Goal: Information Seeking & Learning: Check status

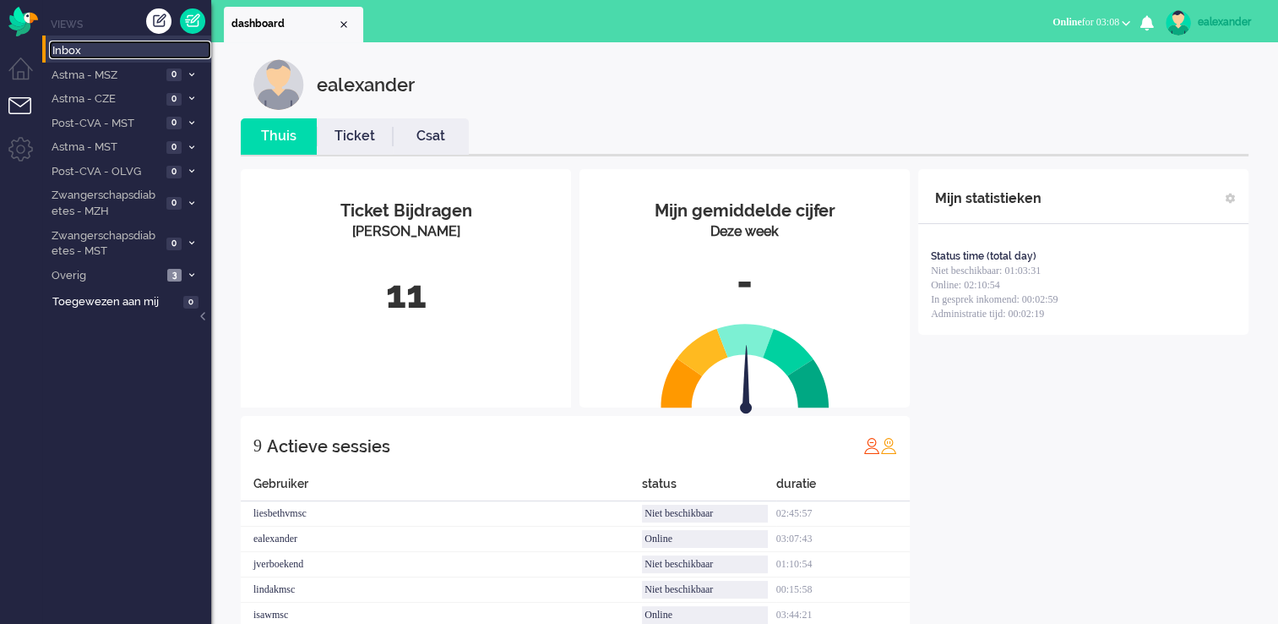
click at [101, 50] on span "Inbox" at bounding box center [131, 51] width 159 height 16
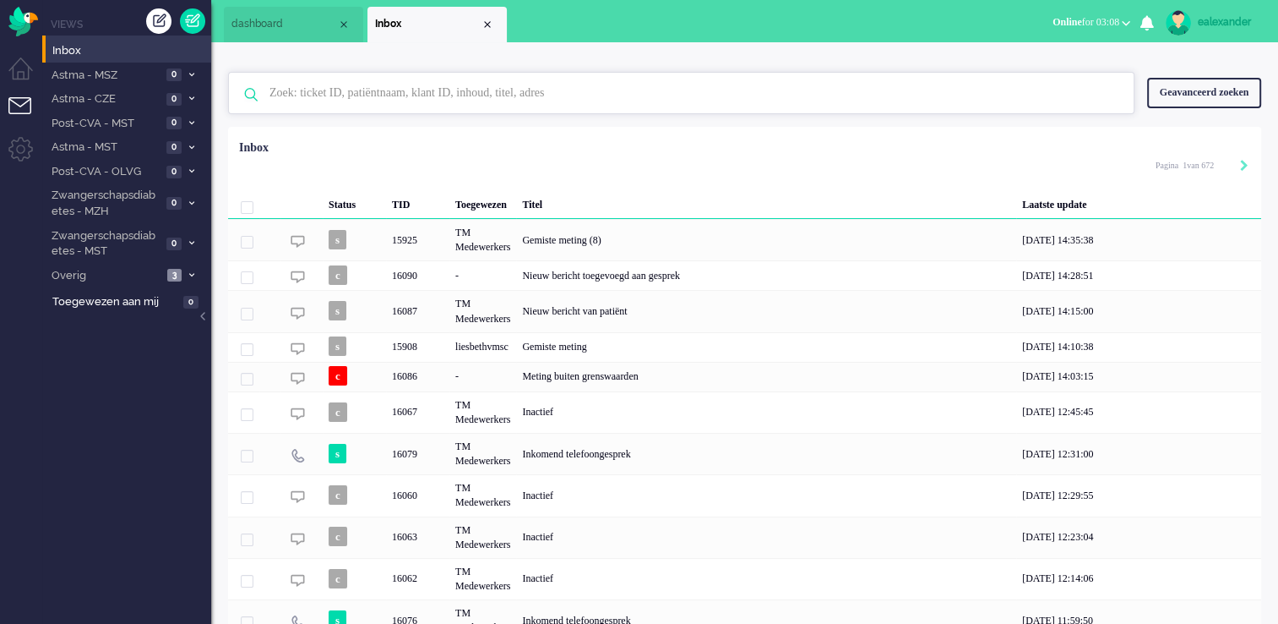
click at [514, 90] on input "text" at bounding box center [684, 93] width 854 height 41
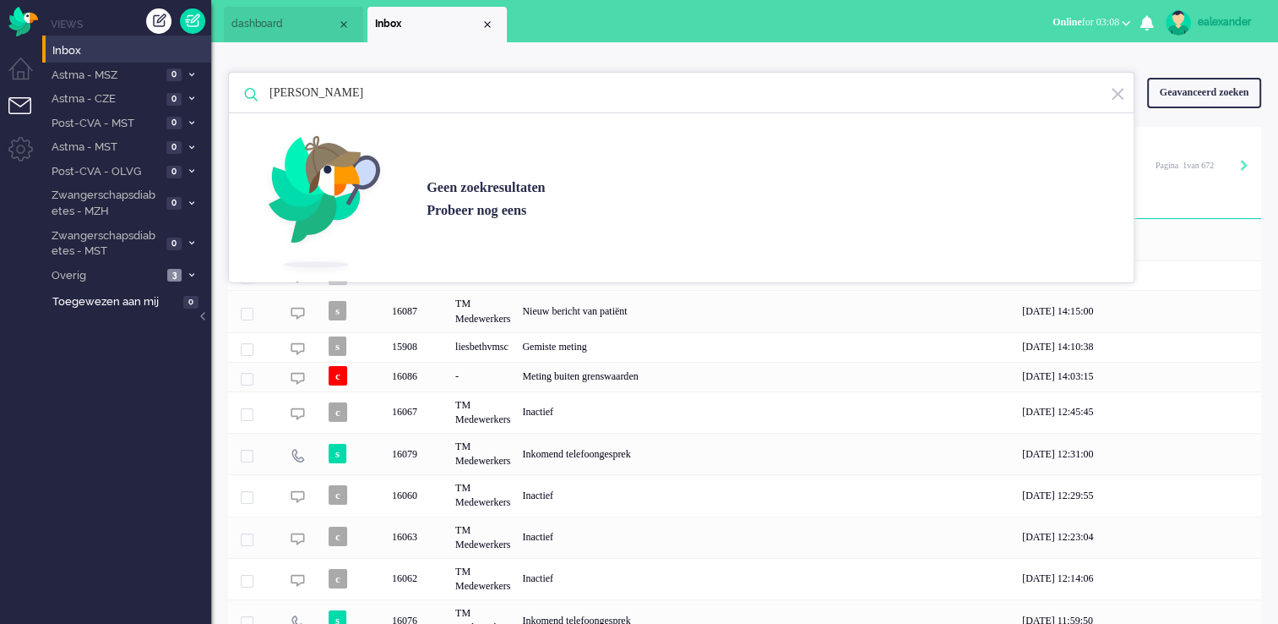
type input "[PERSON_NAME]"
click at [1121, 93] on img at bounding box center [1117, 94] width 15 height 16
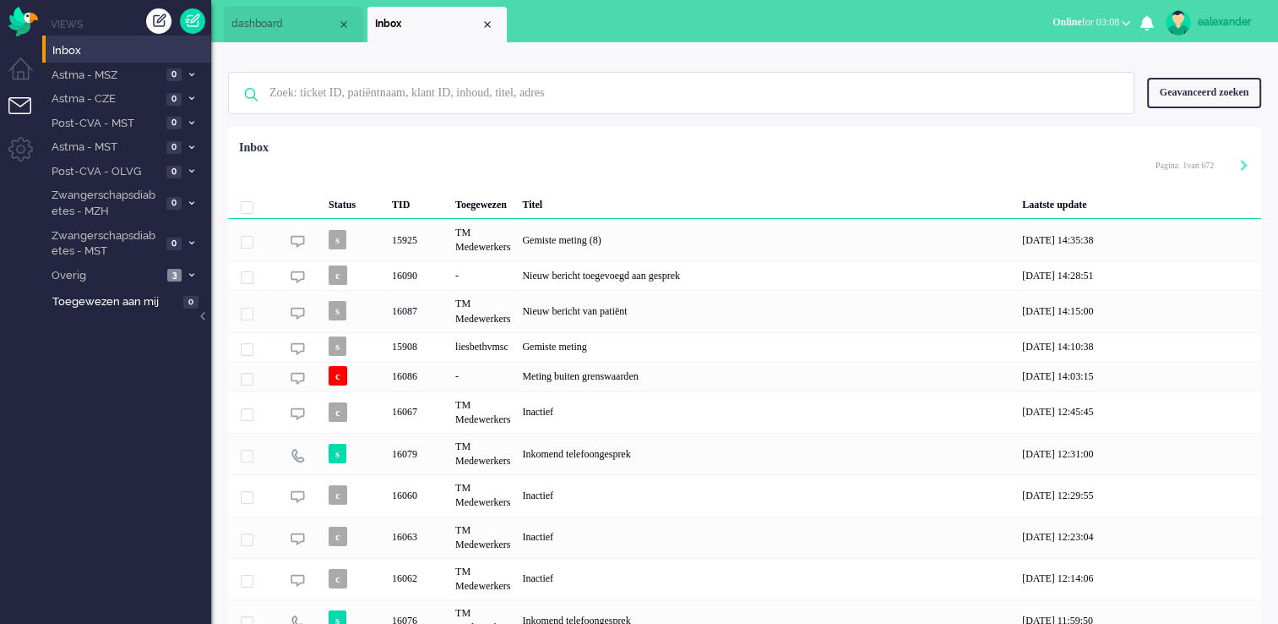
click at [1236, 93] on div "Geavanceerd zoeken" at bounding box center [1204, 93] width 114 height 30
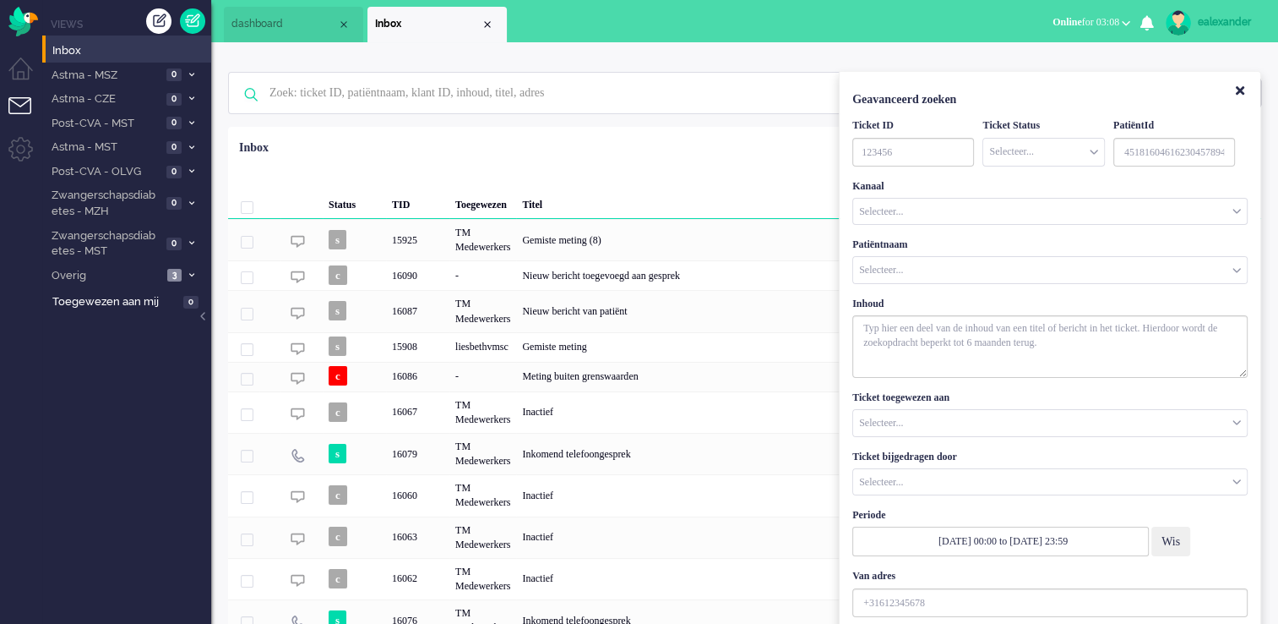
click at [951, 271] on input "Customer Name" at bounding box center [1050, 270] width 394 height 26
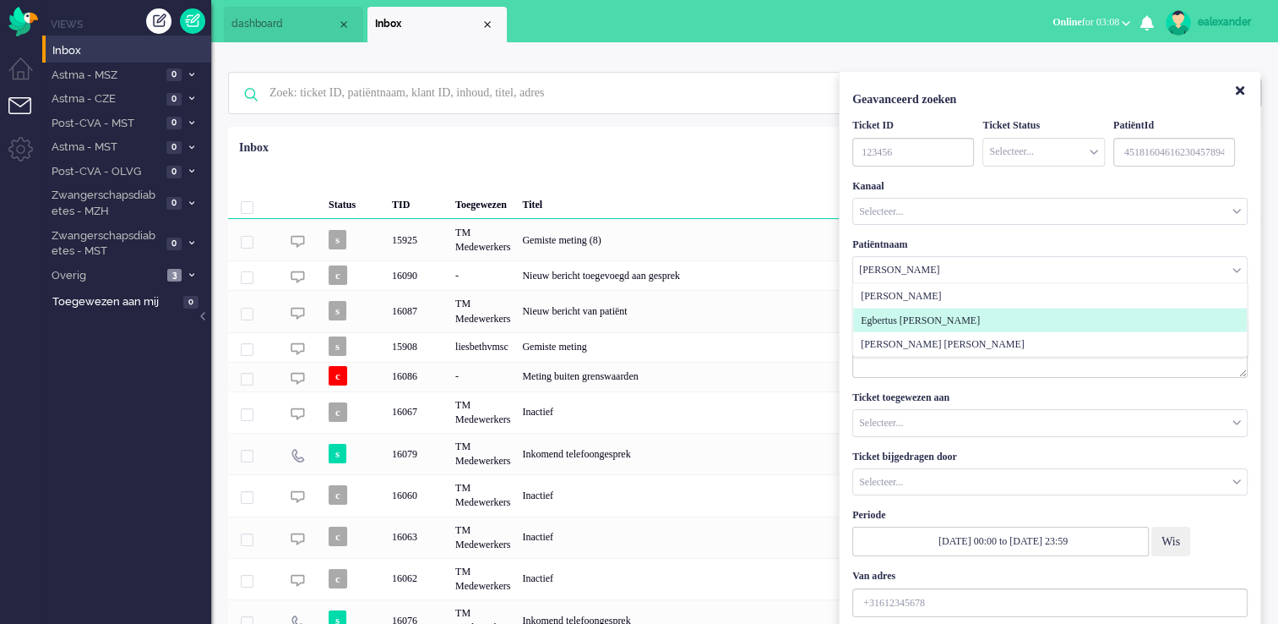
type input "[PERSON_NAME]"
click at [942, 322] on span "Egbertus [PERSON_NAME]" at bounding box center [920, 320] width 119 height 14
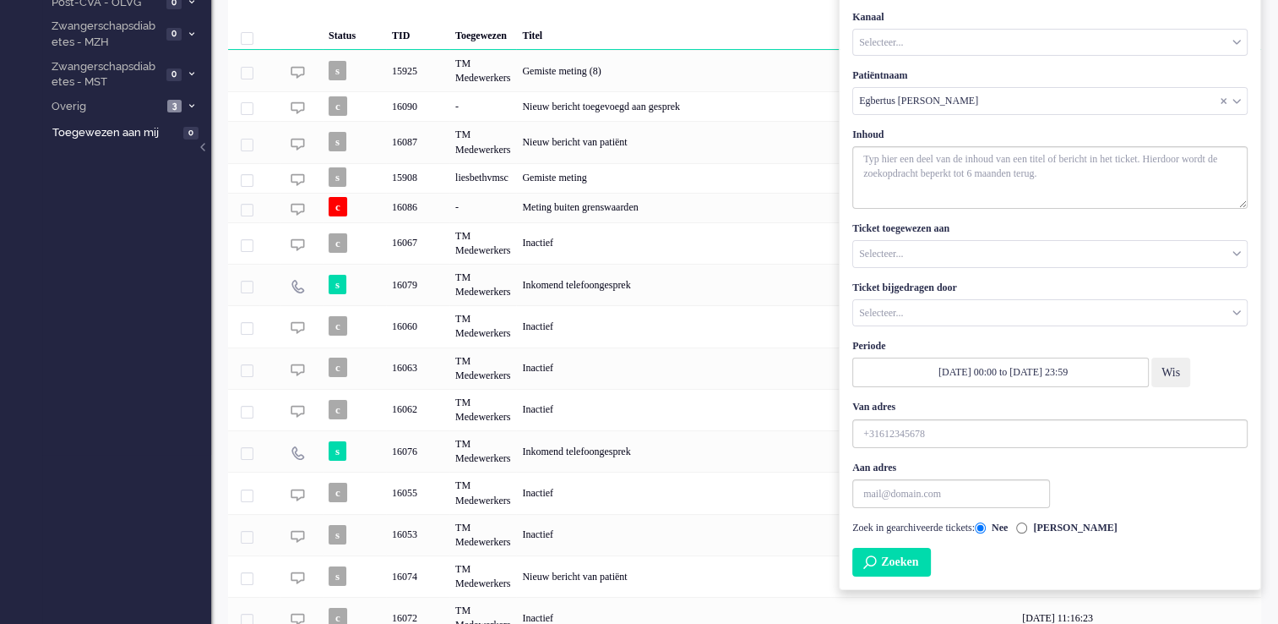
click at [931, 548] on button "Zoeken" at bounding box center [892, 561] width 79 height 29
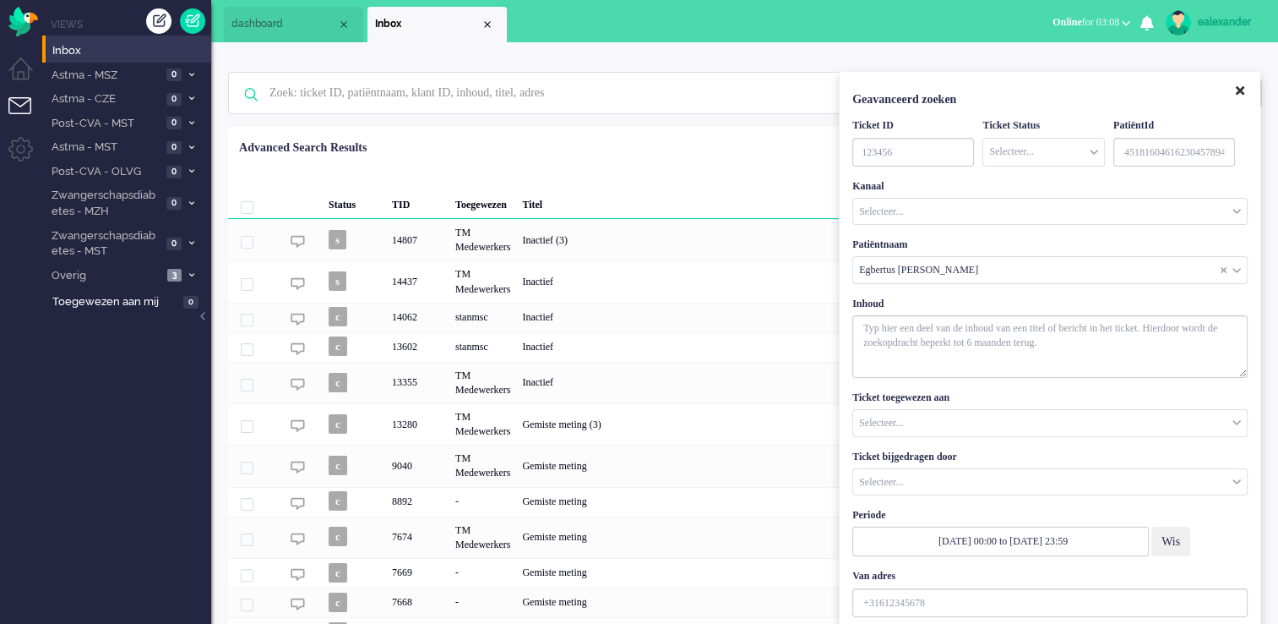
click at [1243, 92] on icon "Close" at bounding box center [1240, 90] width 8 height 13
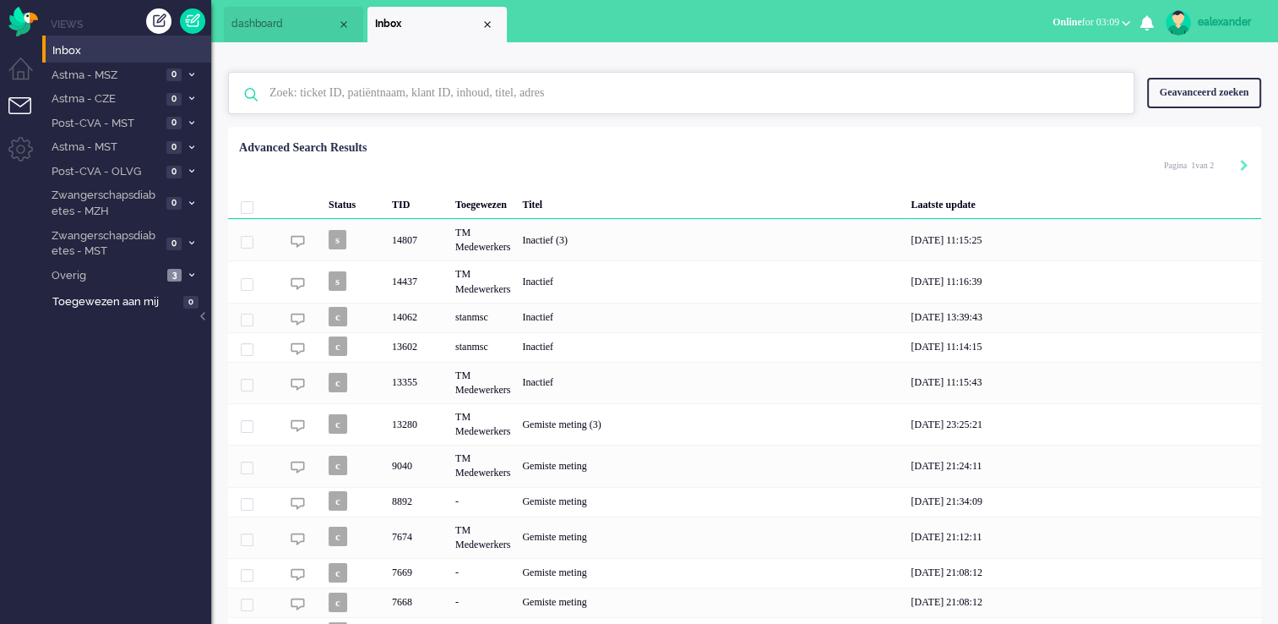
click at [841, 84] on input "text" at bounding box center [684, 93] width 854 height 41
paste input "16064"
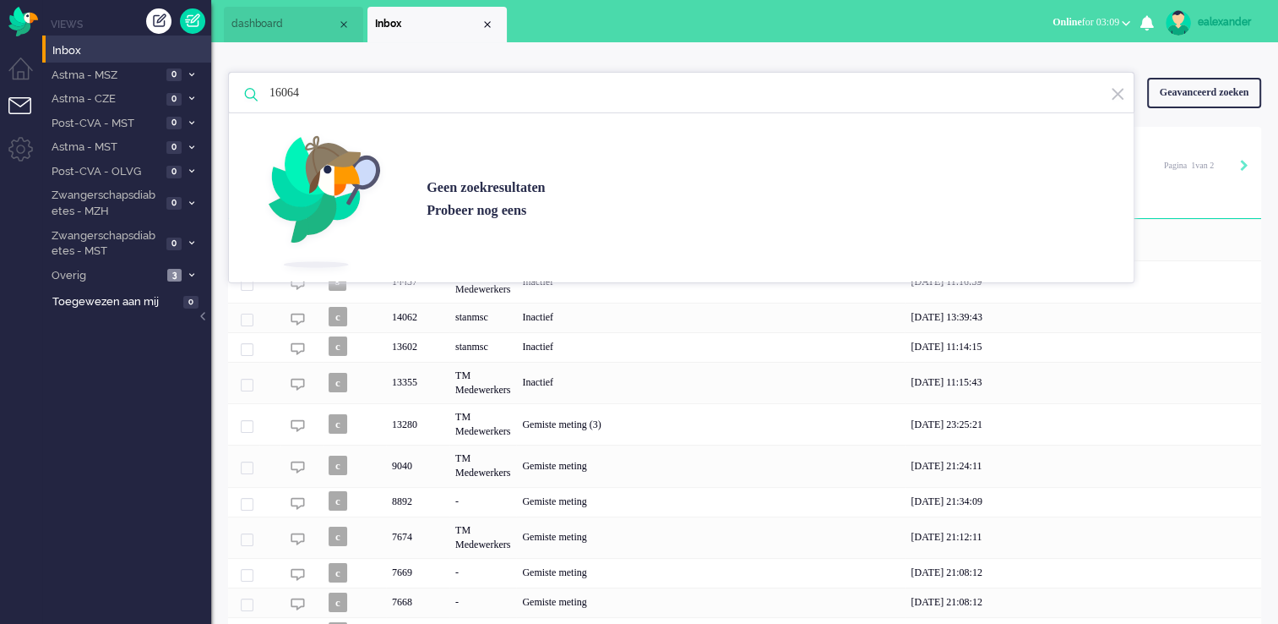
type input "16064"
click at [1179, 90] on div "Geavanceerd zoeken" at bounding box center [1204, 93] width 114 height 30
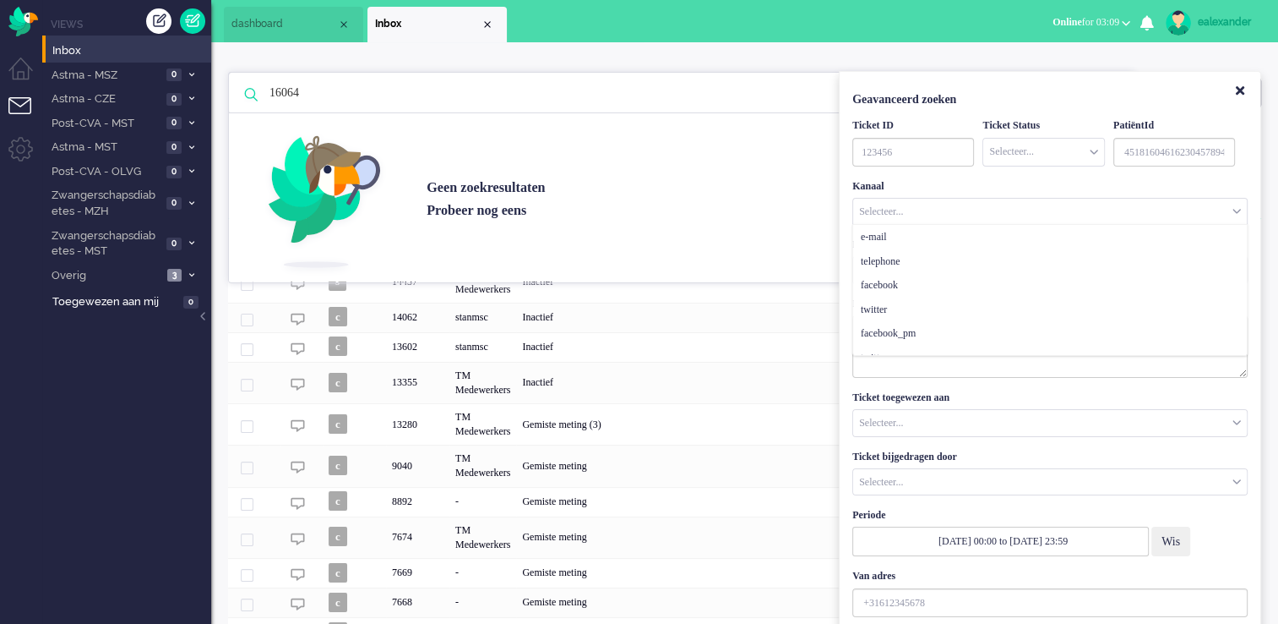
click at [897, 215] on div "Selecteer..." at bounding box center [1050, 212] width 394 height 26
click at [926, 148] on input "TicketID" at bounding box center [914, 152] width 122 height 29
paste input "16064"
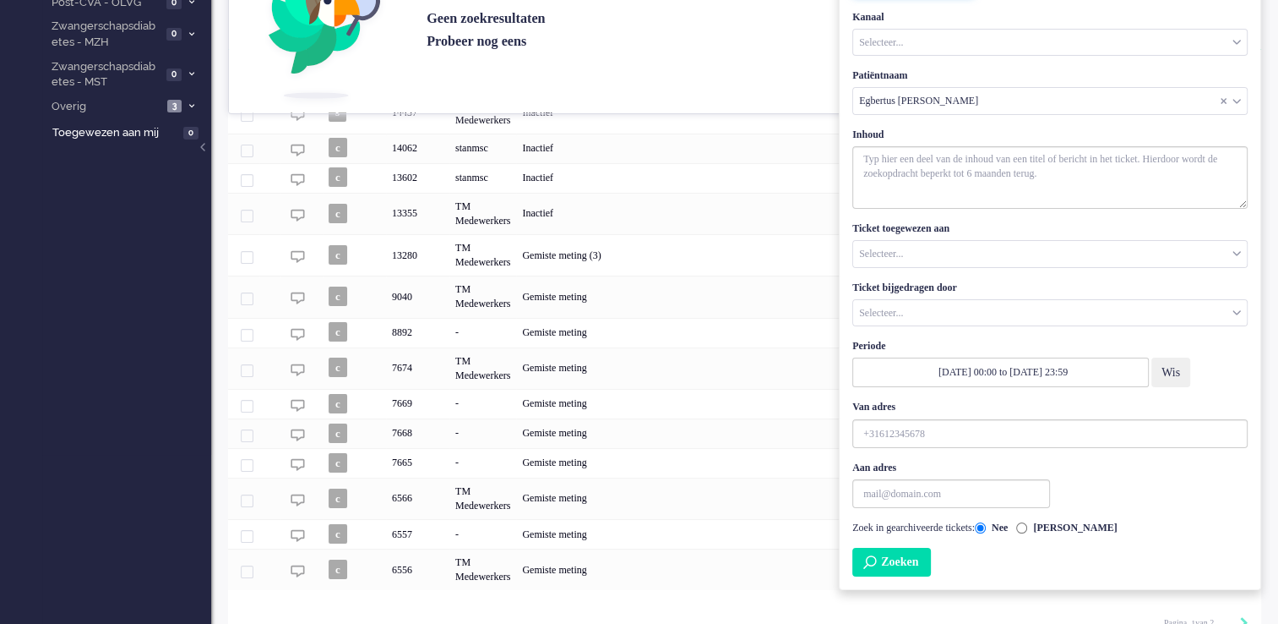
type input "16064"
click at [882, 556] on button "Zoeken" at bounding box center [892, 561] width 79 height 29
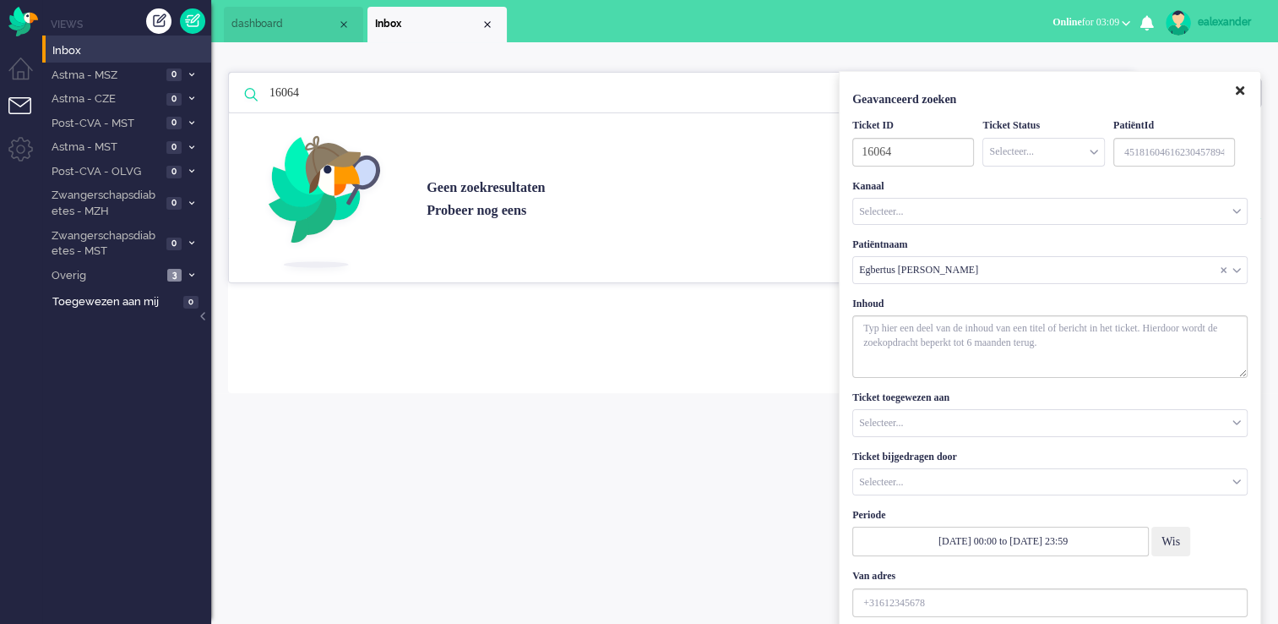
click at [1240, 96] on icon "Close" at bounding box center [1240, 90] width 8 height 13
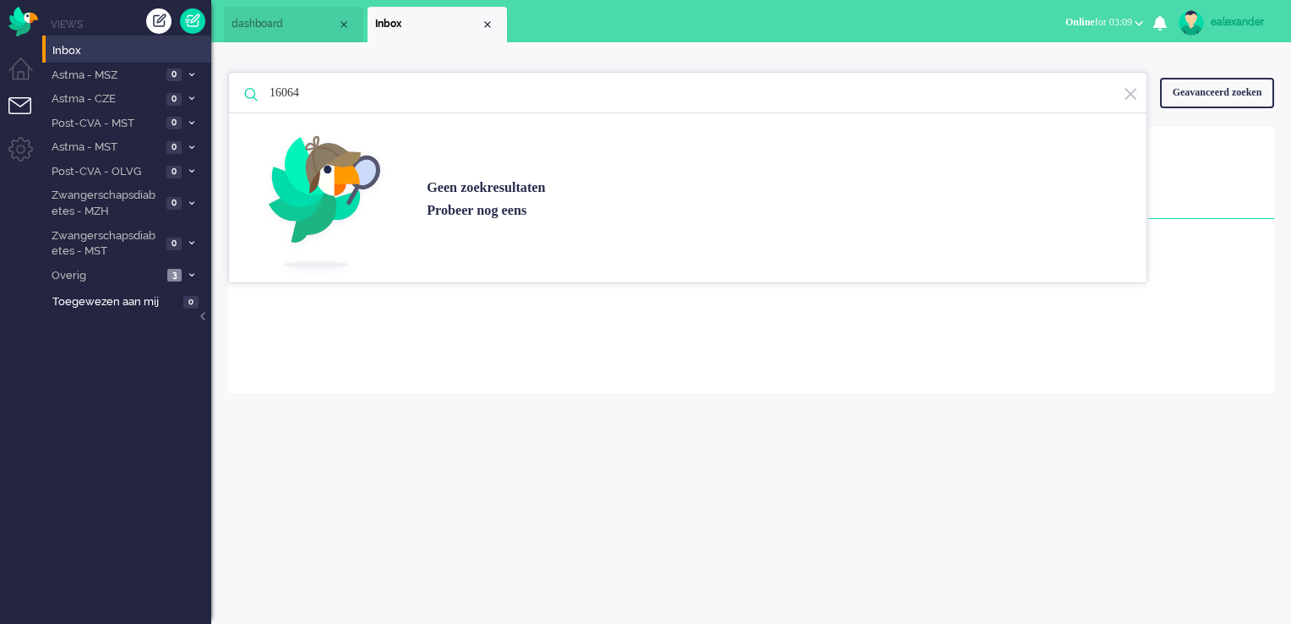
drag, startPoint x: 1132, startPoint y: 103, endPoint x: 1129, endPoint y: 113, distance: 10.7
click at [1133, 103] on div "Geen zoekresultaten [PERSON_NAME] nog eens" at bounding box center [687, 177] width 919 height 211
click at [1130, 99] on img at bounding box center [1130, 94] width 15 height 16
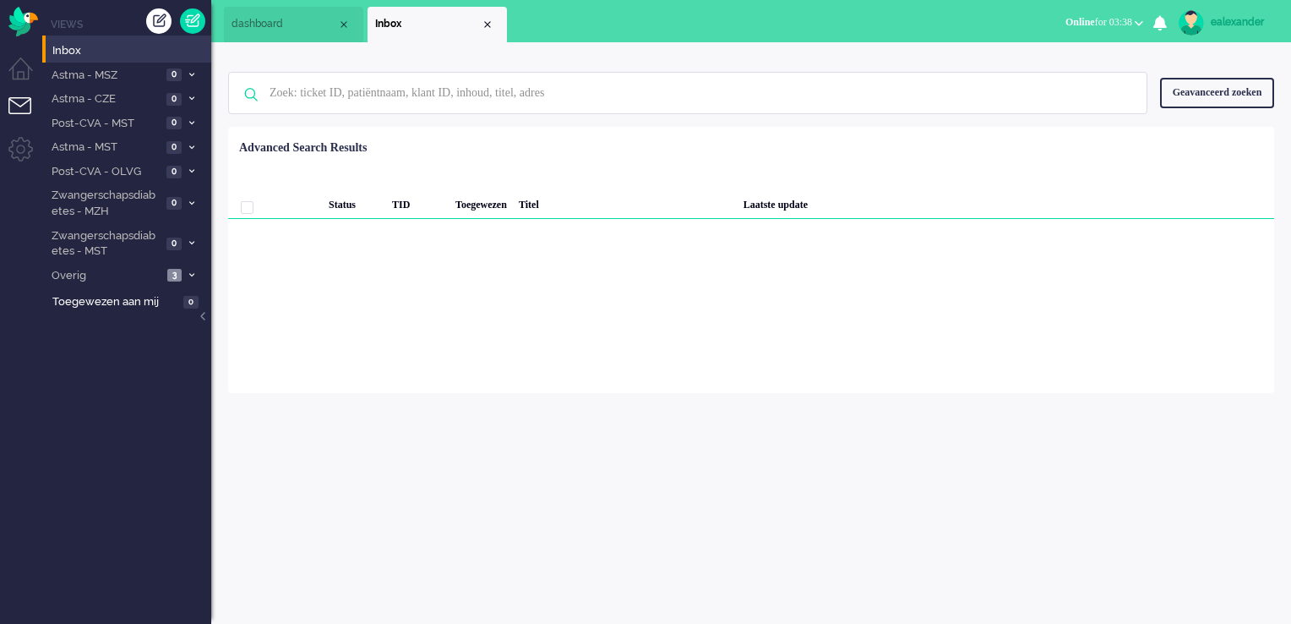
click at [1129, 22] on span "Online for 03:38" at bounding box center [1098, 22] width 67 height 12
click at [1109, 54] on label "Niet beschikbaar" at bounding box center [1072, 57] width 133 height 14
click at [1269, 22] on div "ealexander" at bounding box center [1242, 22] width 63 height 17
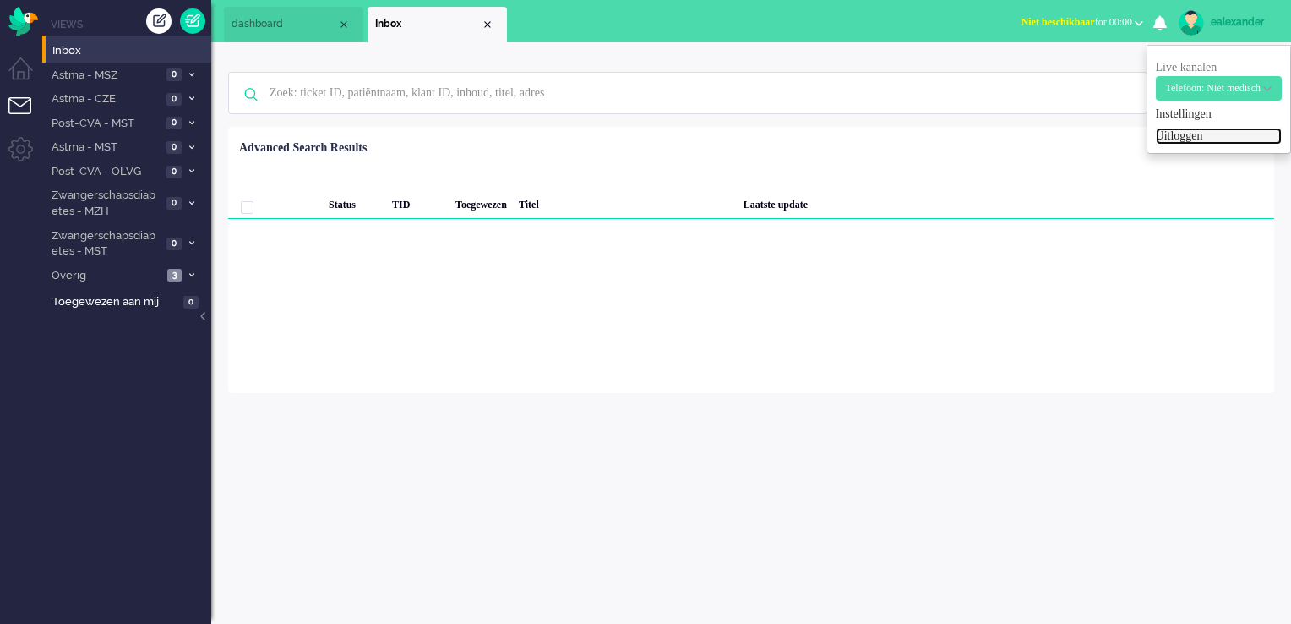
click at [1179, 137] on link "Uitloggen" at bounding box center [1219, 136] width 126 height 17
